Goal: Task Accomplishment & Management: Manage account settings

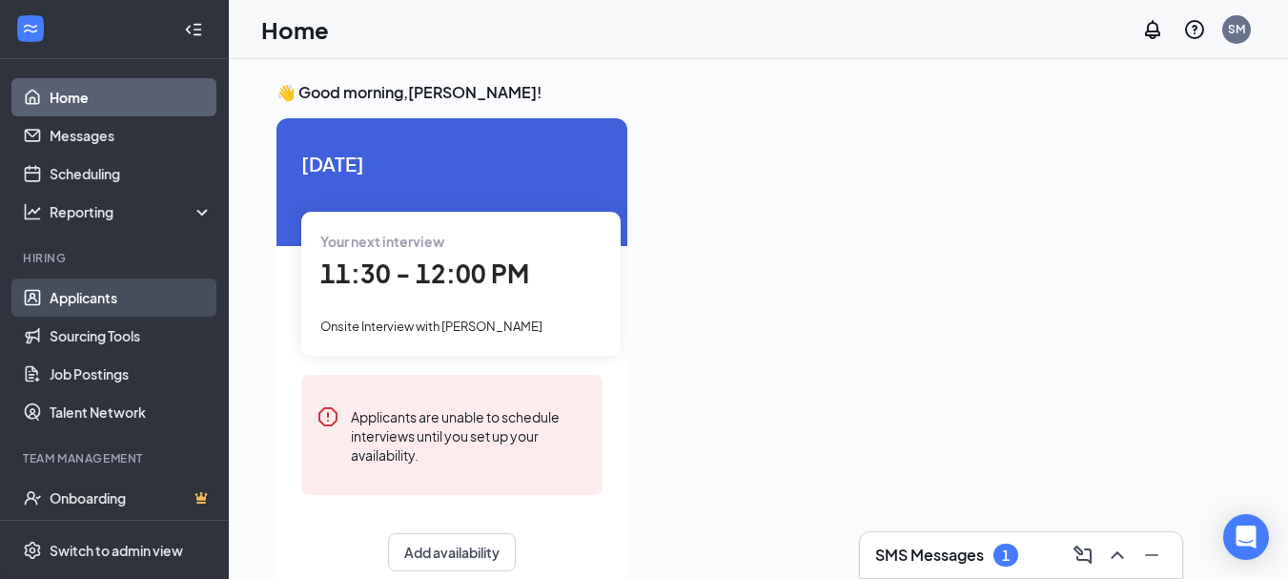
click at [87, 292] on link "Applicants" at bounding box center [131, 297] width 163 height 38
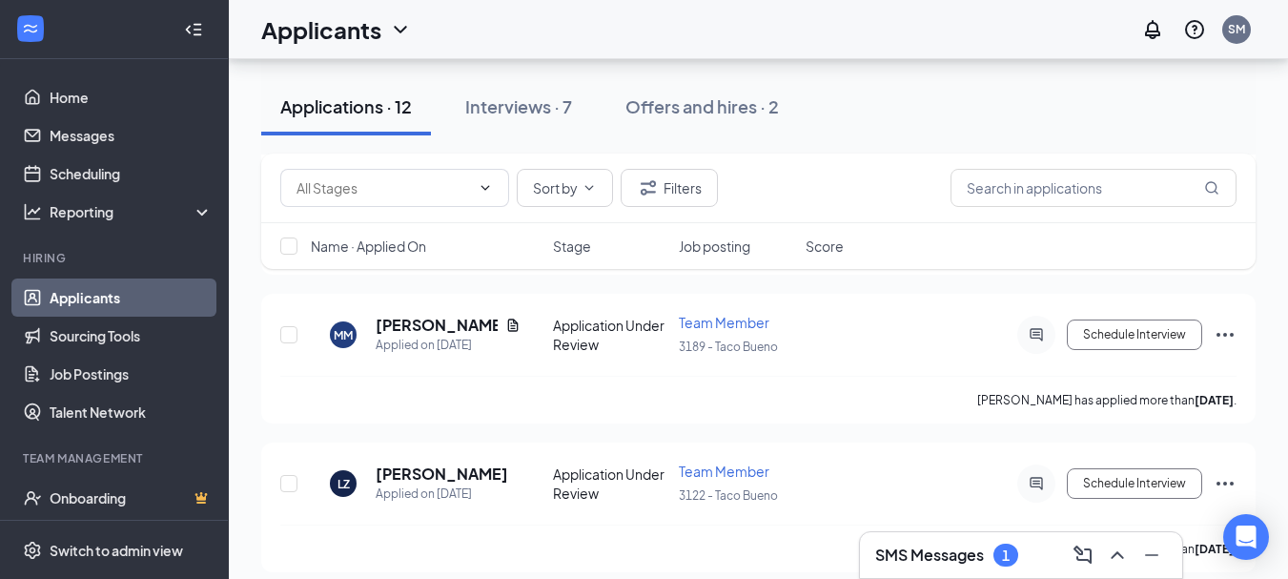
scroll to position [1106, 0]
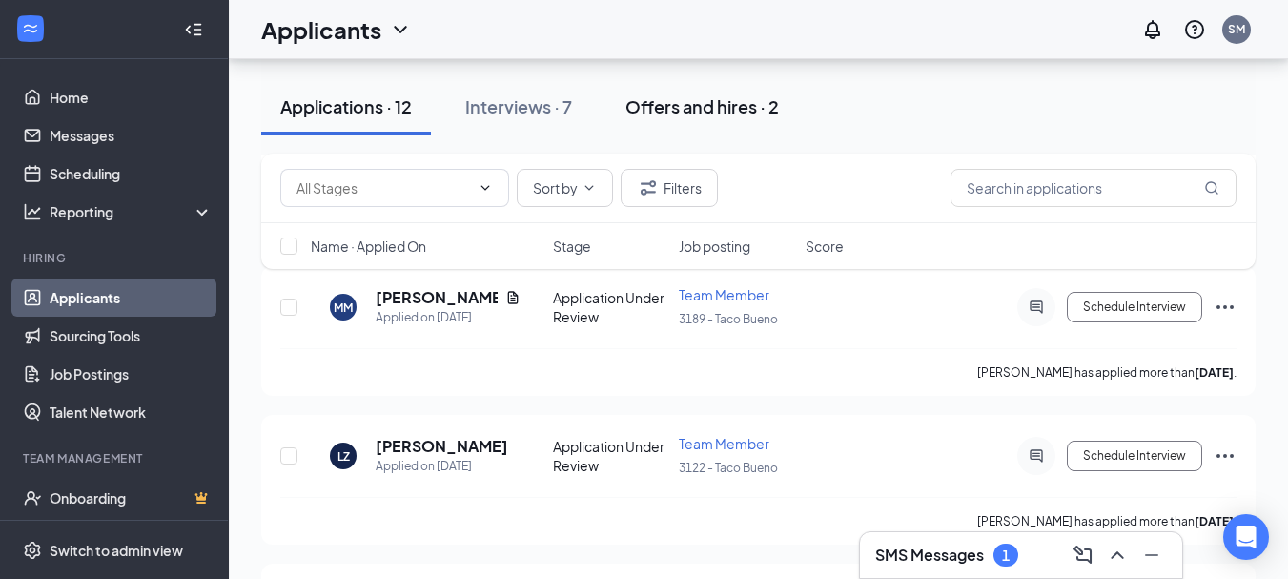
click at [703, 108] on div "Offers and hires · 2" at bounding box center [701, 106] width 153 height 24
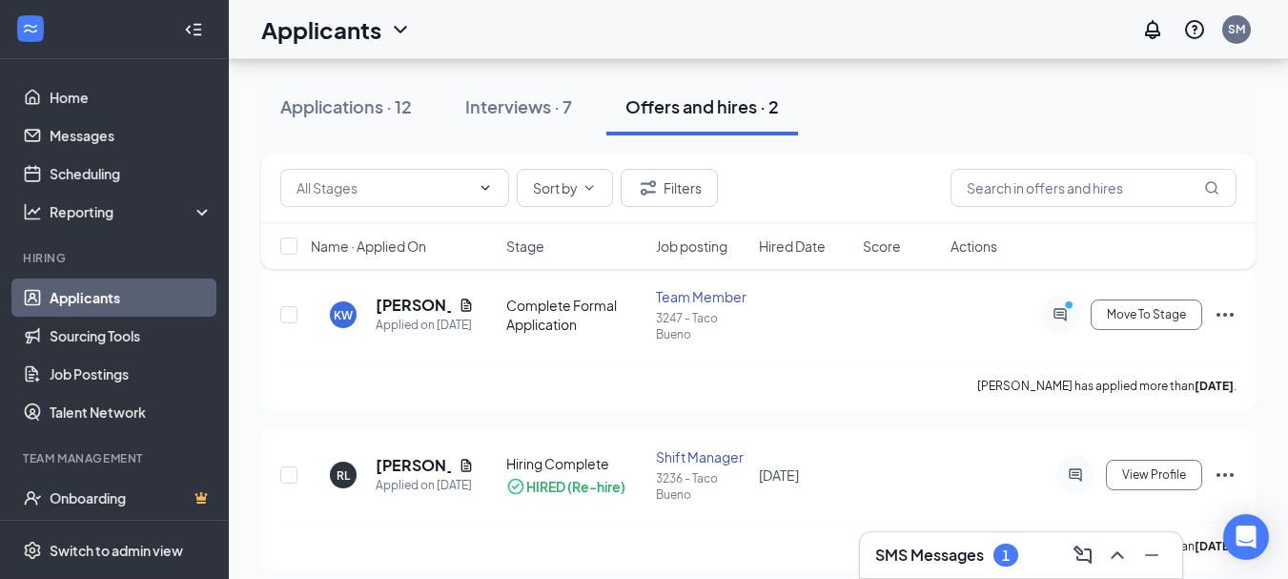
scroll to position [225, 0]
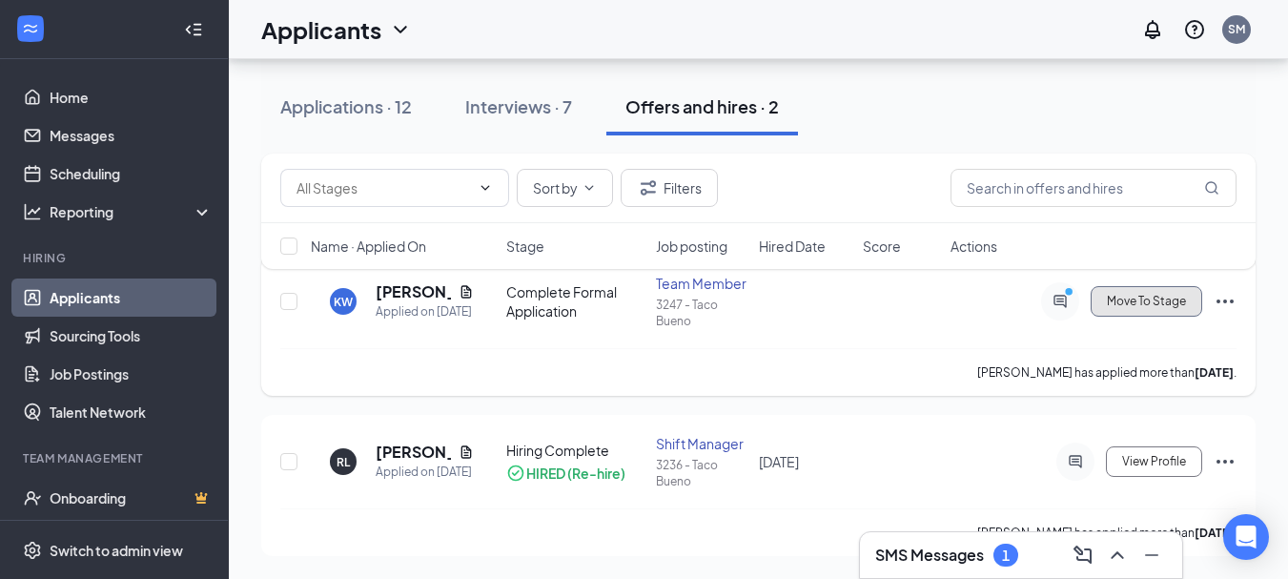
click at [1132, 301] on span "Move To Stage" at bounding box center [1146, 301] width 79 height 13
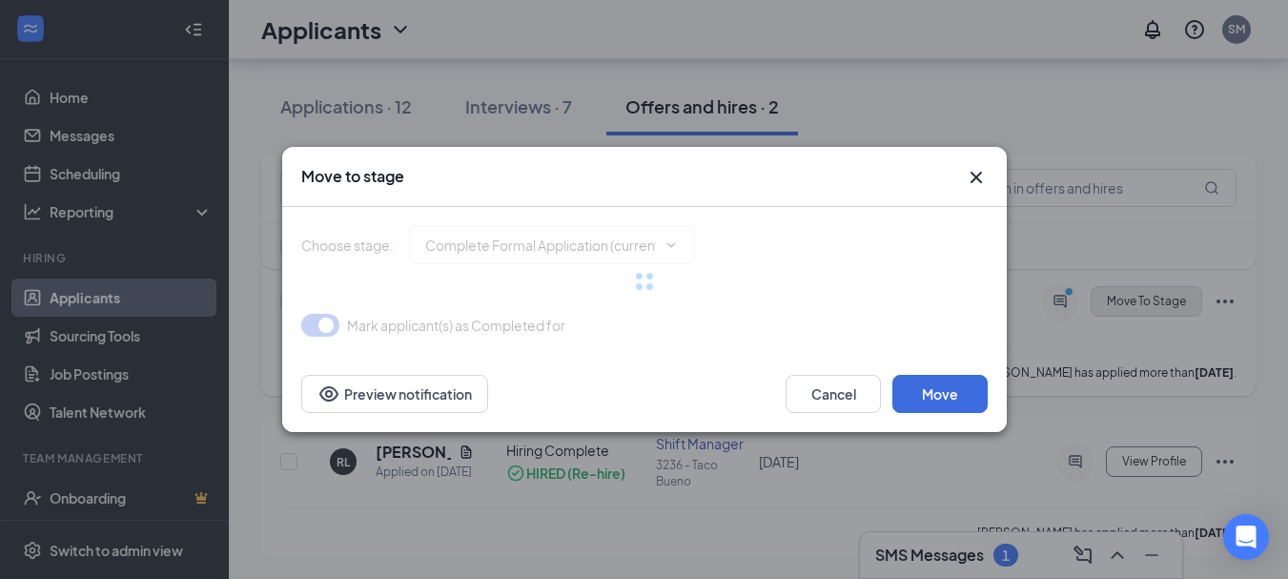
type input "Hiring Complete (final stage)"
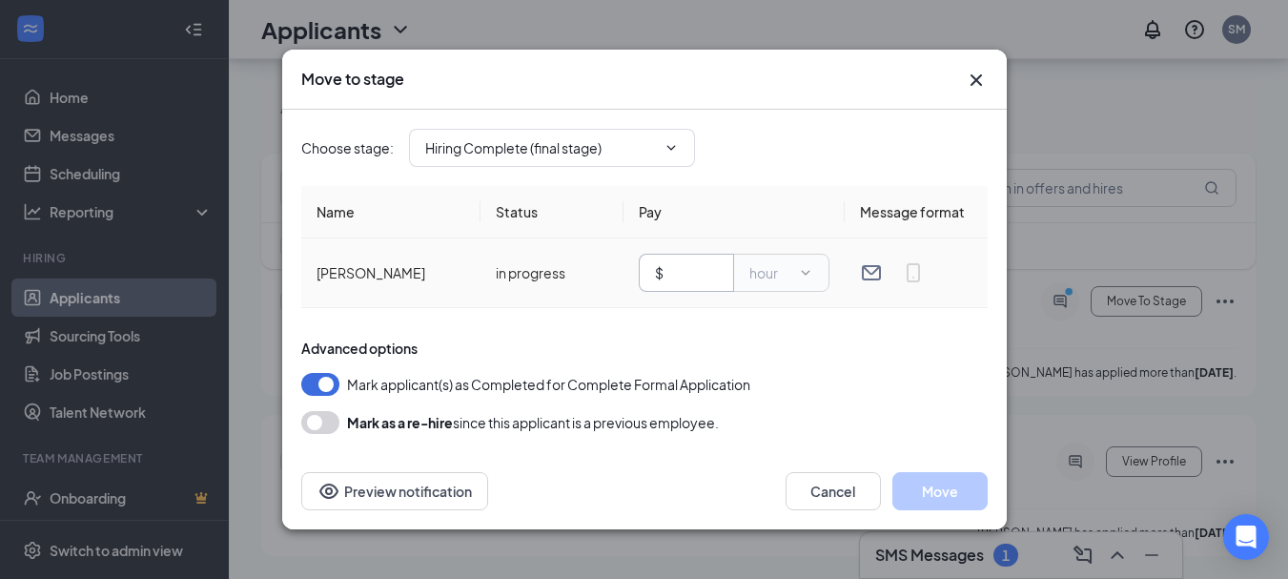
click at [690, 267] on input "text" at bounding box center [692, 272] width 51 height 21
type input "12.00"
click at [943, 488] on button "Move" at bounding box center [939, 491] width 95 height 38
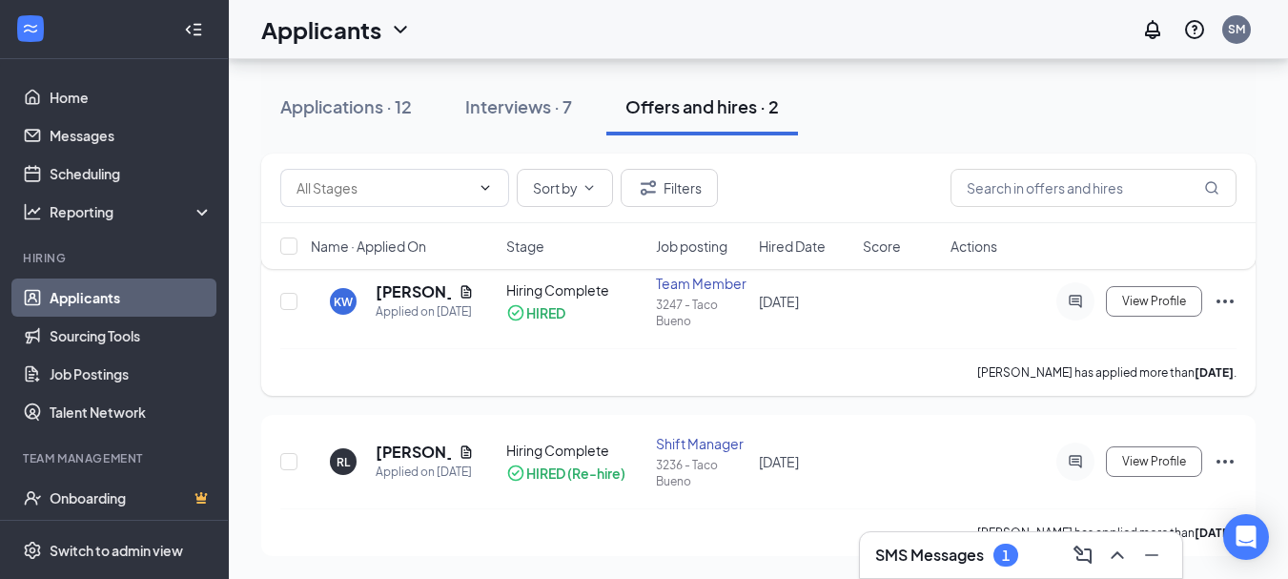
click at [1224, 299] on icon "Ellipses" at bounding box center [1225, 301] width 23 height 23
click at [928, 337] on div "[PERSON_NAME] Applied on [DATE] Hiring Complete HIRED Team Member 3247 - [PERSO…" at bounding box center [758, 311] width 956 height 74
